Goal: Transaction & Acquisition: Book appointment/travel/reservation

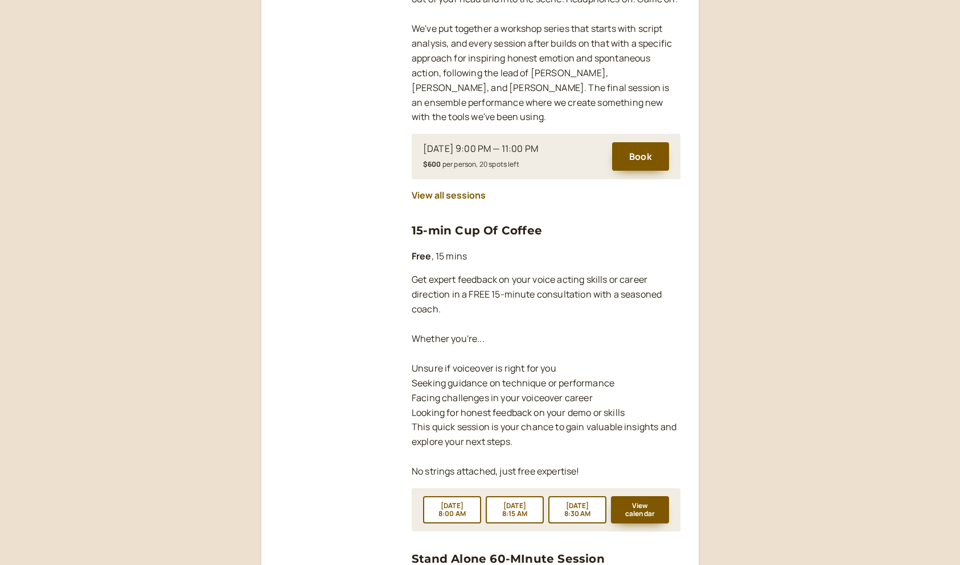
scroll to position [1344, 0]
click at [651, 496] on button "View calendar" at bounding box center [640, 509] width 58 height 27
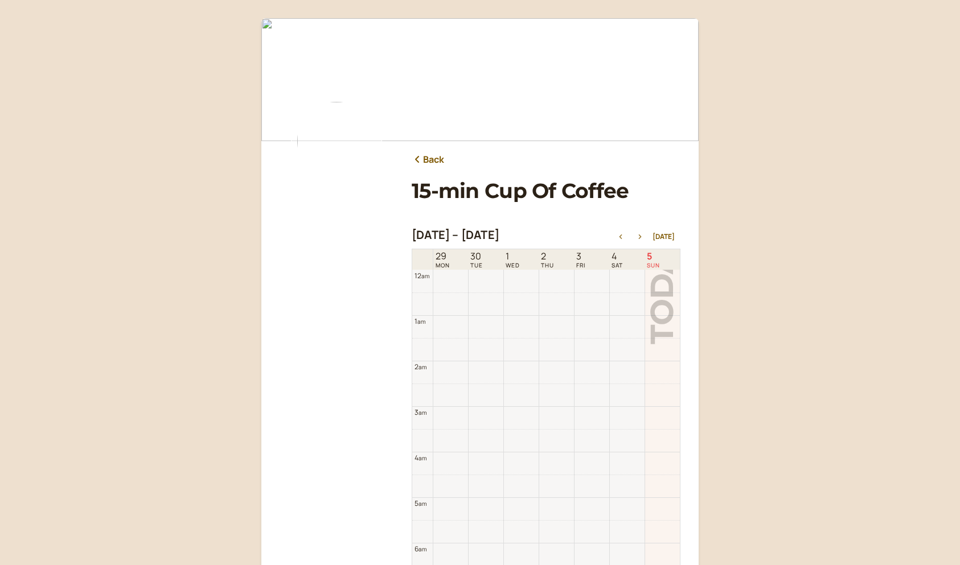
scroll to position [365, 0]
click at [637, 236] on icon "button" at bounding box center [640, 237] width 14 height 5
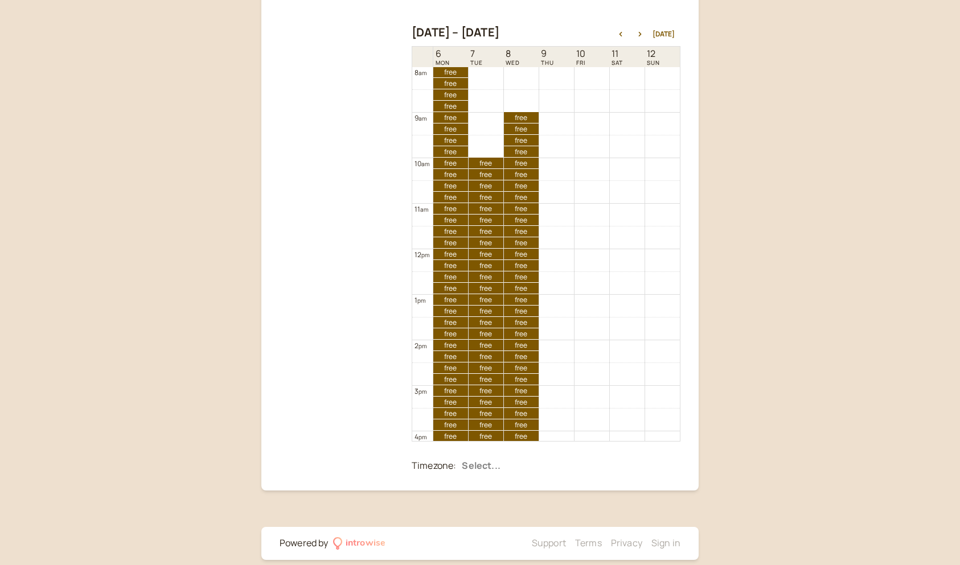
scroll to position [204, 0]
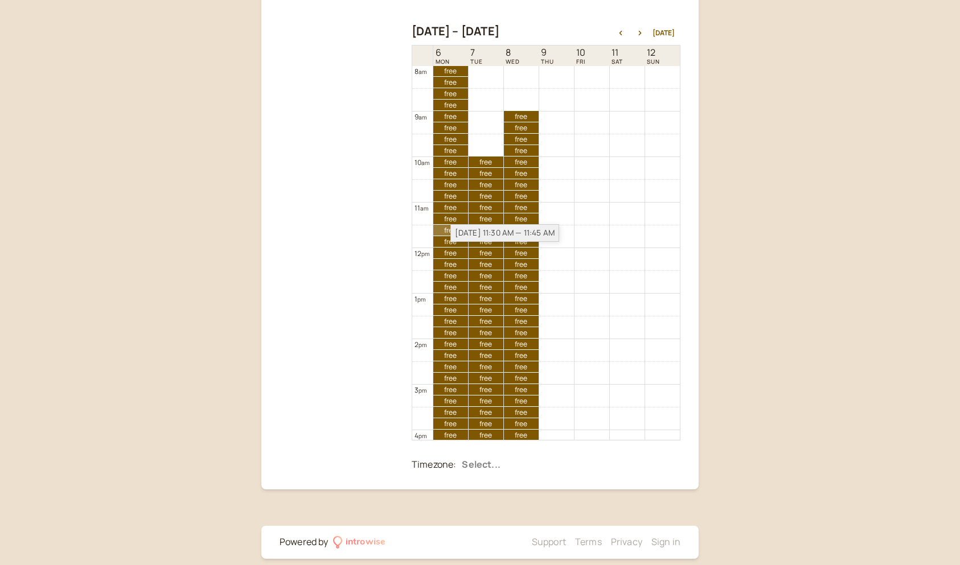
click at [453, 232] on div "[DATE] 11:30 AM — 11:45 AM" at bounding box center [504, 233] width 109 height 18
click at [441, 232] on link "free free" at bounding box center [450, 230] width 35 height 11
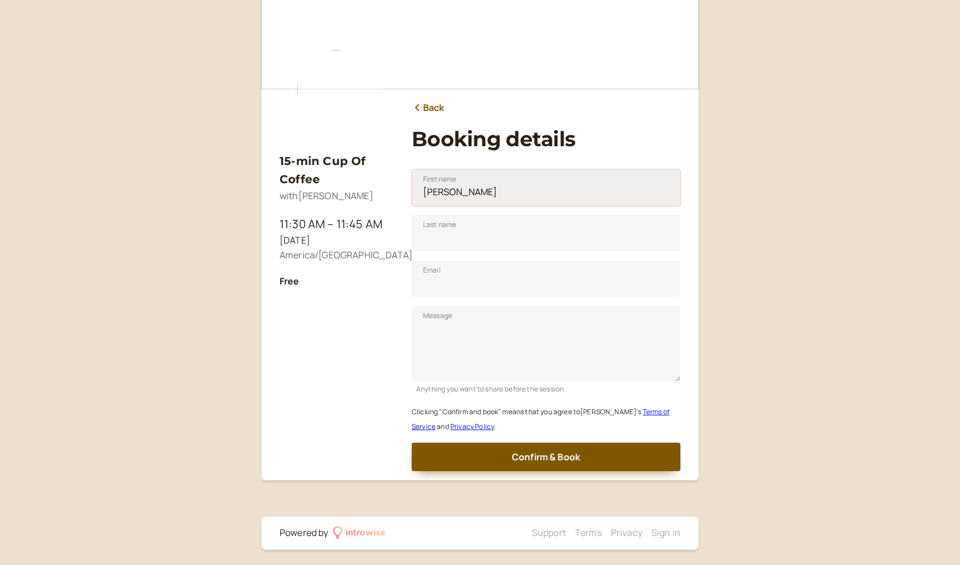
type input "[PERSON_NAME]"
type input "[EMAIL_ADDRESS][DOMAIN_NAME]"
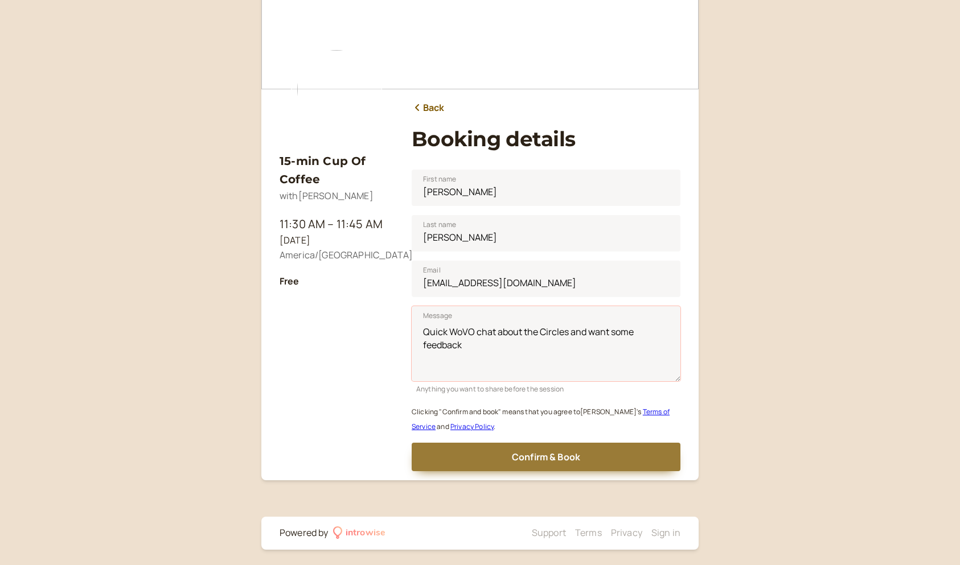
type textarea "Quick WoVO chat about the Circles and want some feedback"
click at [597, 462] on button "Confirm & Book" at bounding box center [546, 457] width 269 height 28
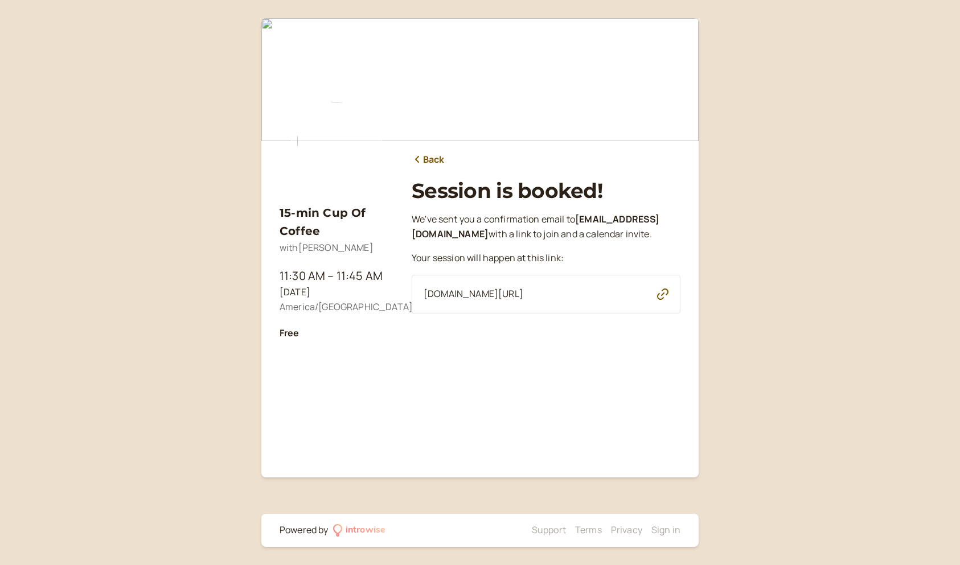
scroll to position [0, 0]
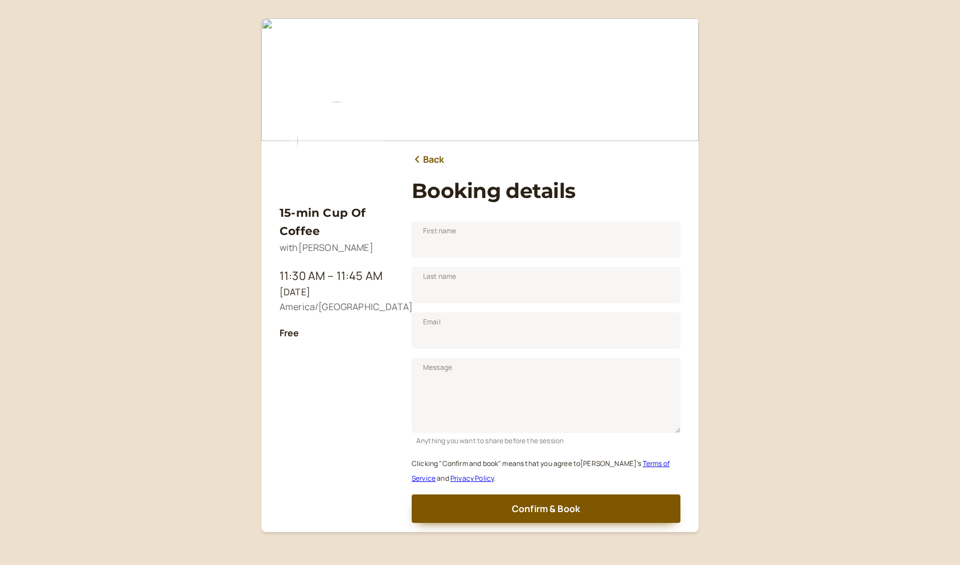
scroll to position [52, 0]
